Goal: Information Seeking & Learning: Learn about a topic

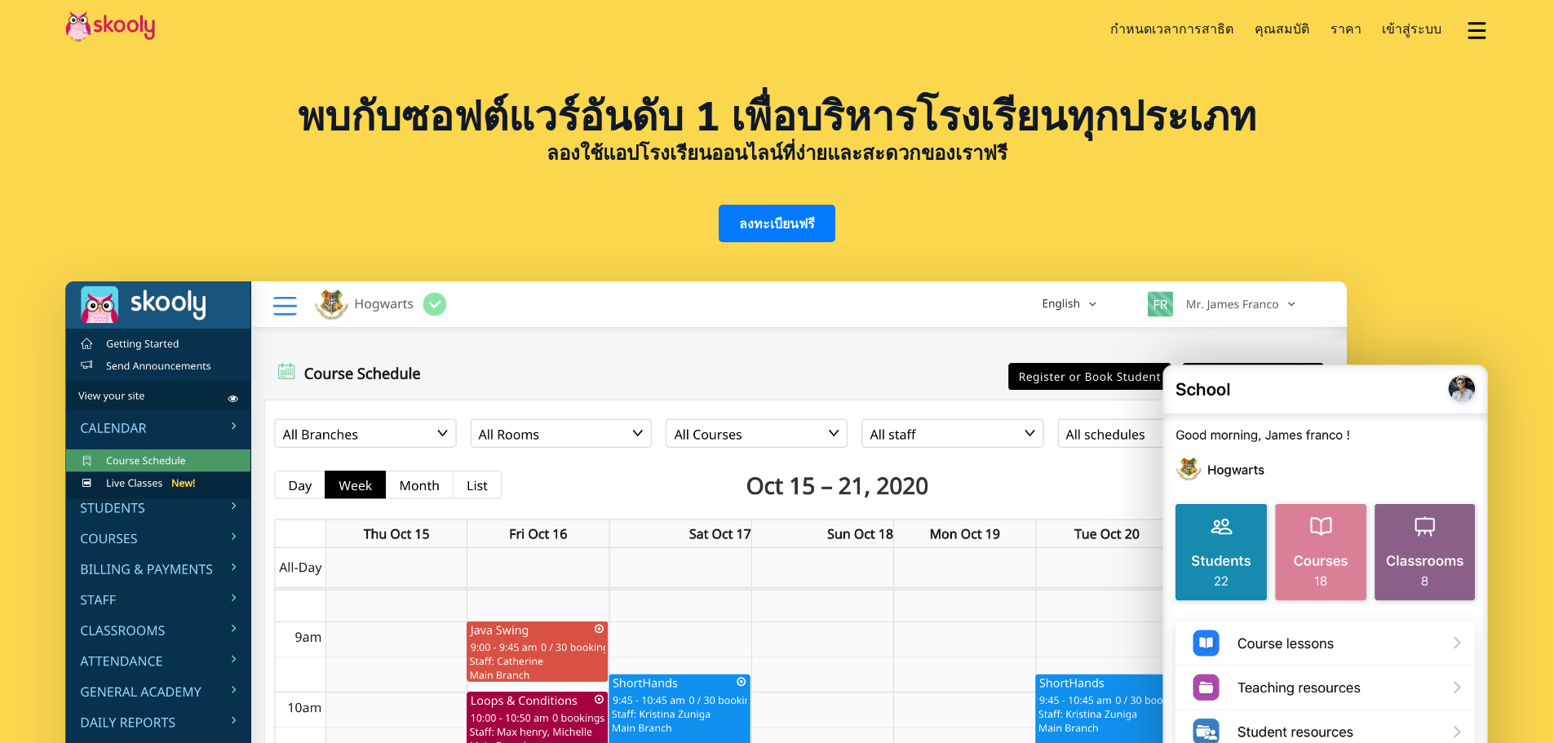
select select "th"
select select "66"
select select "[GEOGRAPHIC_DATA]"
select select "[GEOGRAPHIC_DATA]/[GEOGRAPHIC_DATA]"
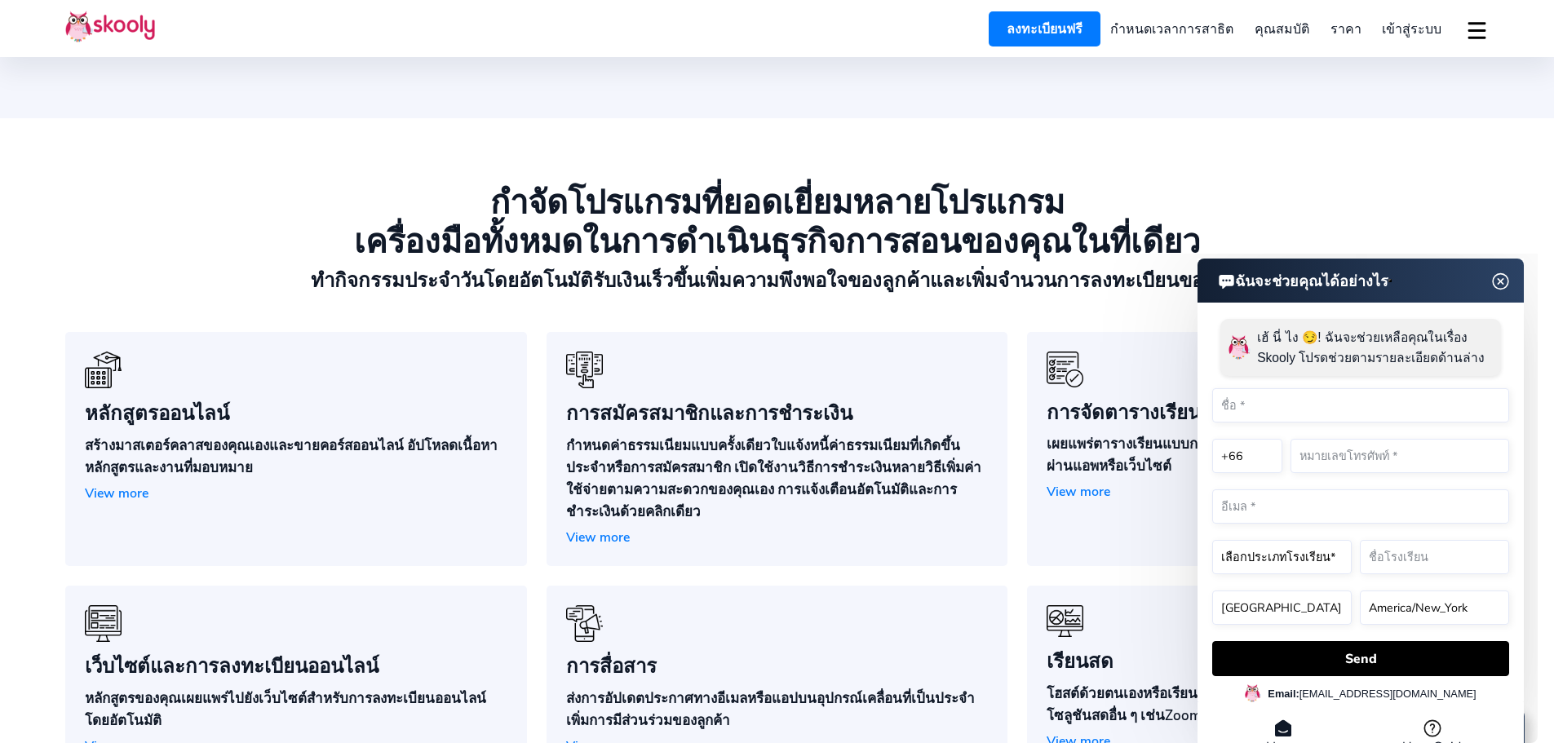
scroll to position [1223, 0]
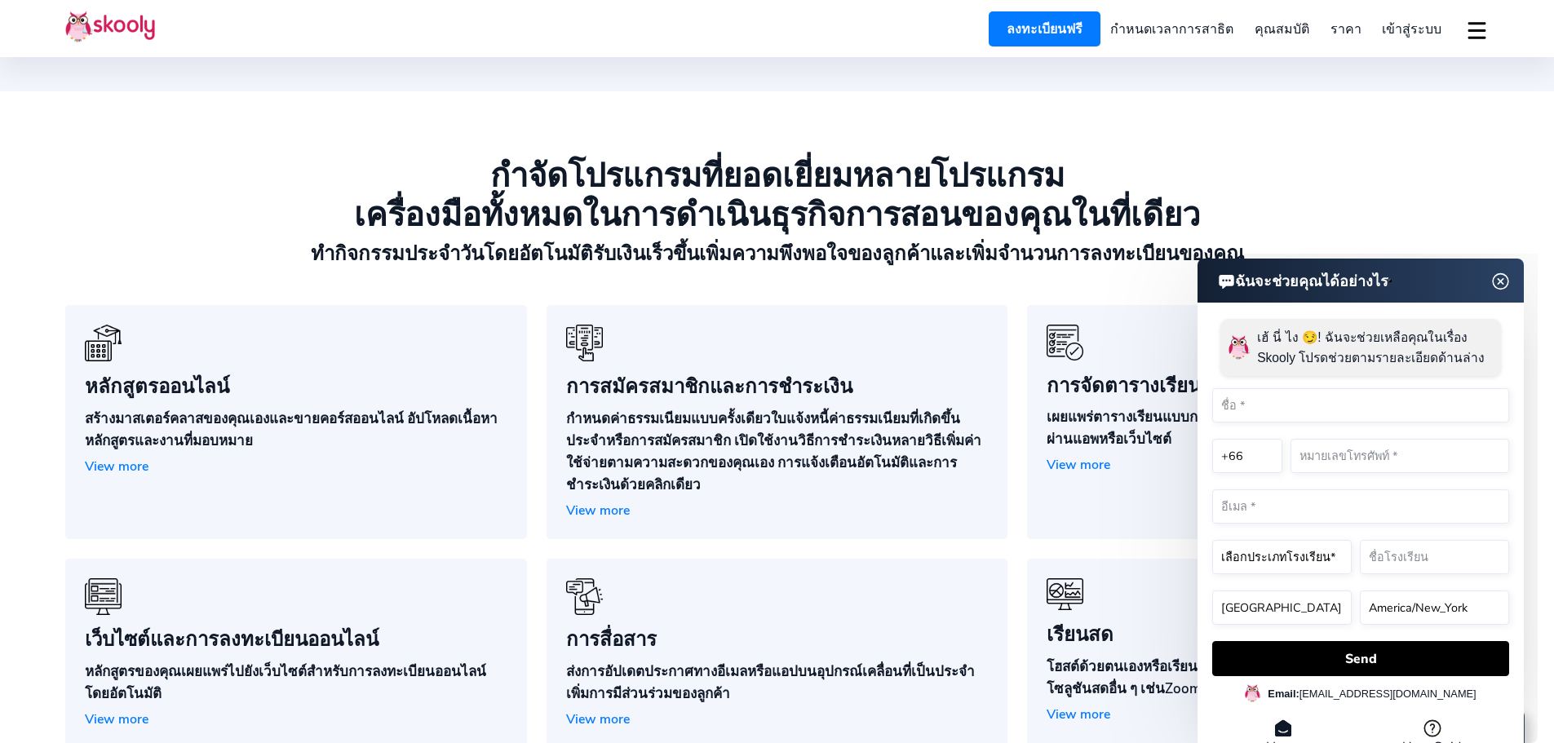
click at [1506, 277] on img at bounding box center [1500, 282] width 31 height 20
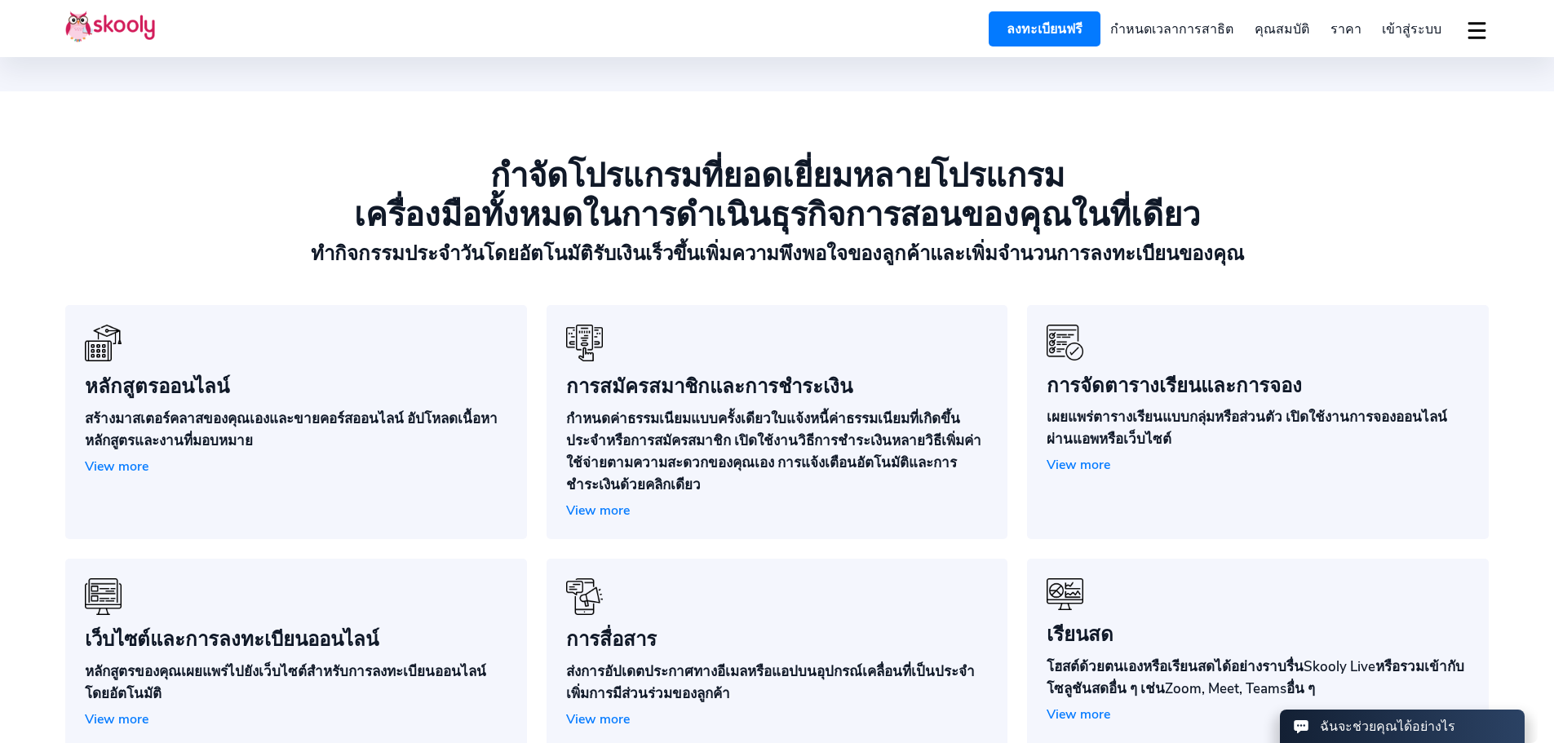
click at [145, 460] on link "หลักสูตรออนไลน์ สร้างมาสเตอร์คลาสของคุณเองและขายคอร์สออนไลน์ อัปโหลดเนื้อหาหลัก…" at bounding box center [296, 421] width 462 height 233
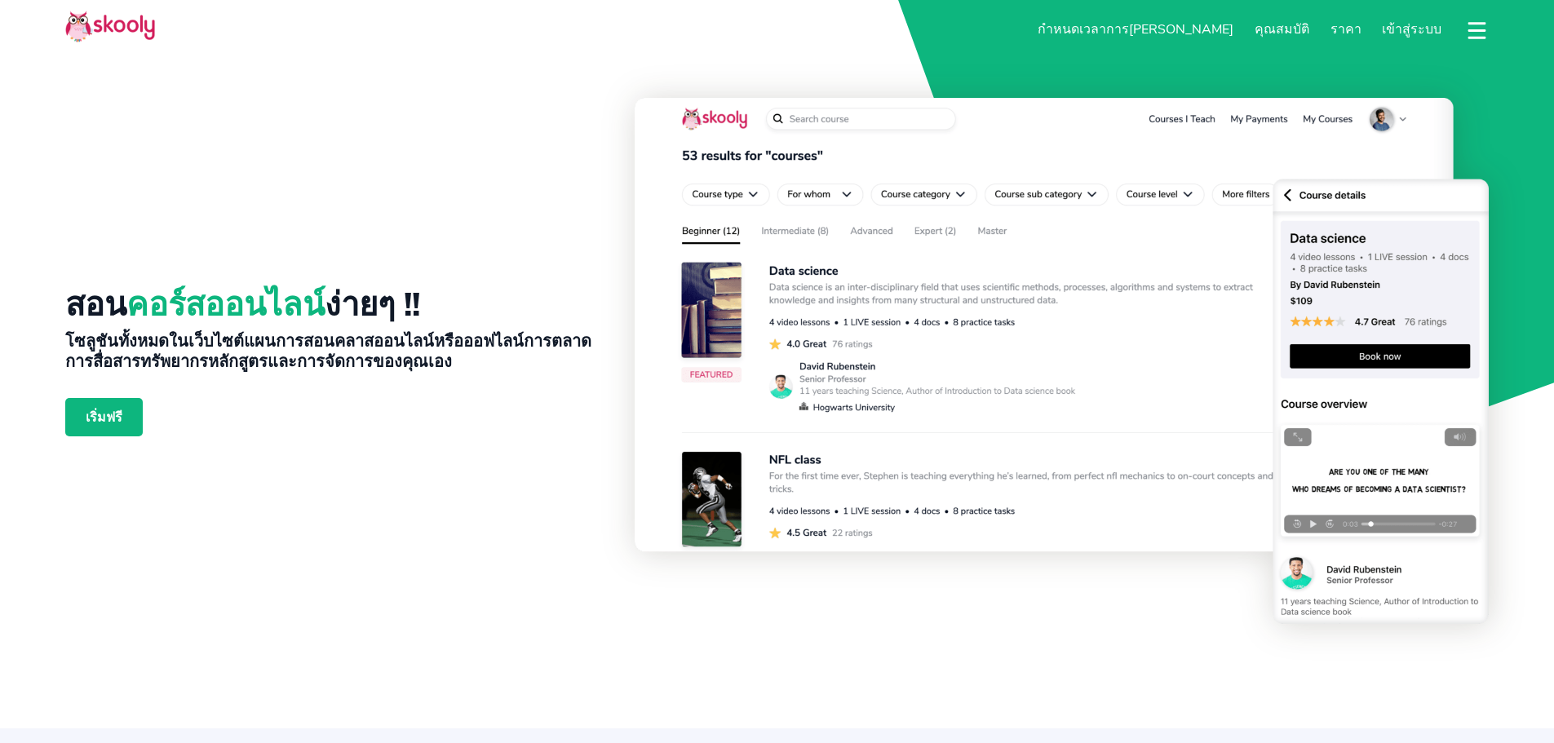
select select "th"
select select "66"
select select "[GEOGRAPHIC_DATA]"
select select "[GEOGRAPHIC_DATA]/[GEOGRAPHIC_DATA]"
